Goal: Task Accomplishment & Management: Manage account settings

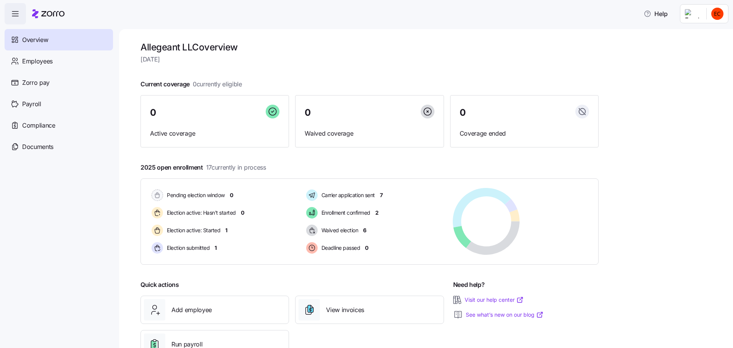
click at [714, 12] on html "Help Overview Employees Zorro pay Payroll Compliance Documents Allegeant LLC ov…" at bounding box center [366, 171] width 733 height 343
click at [690, 77] on div "Log out" at bounding box center [687, 77] width 30 height 8
